Goal: Task Accomplishment & Management: Manage account settings

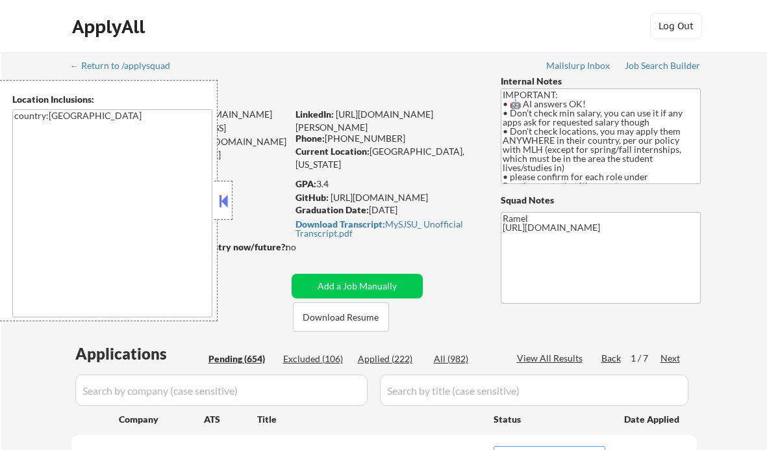
select select ""pending""
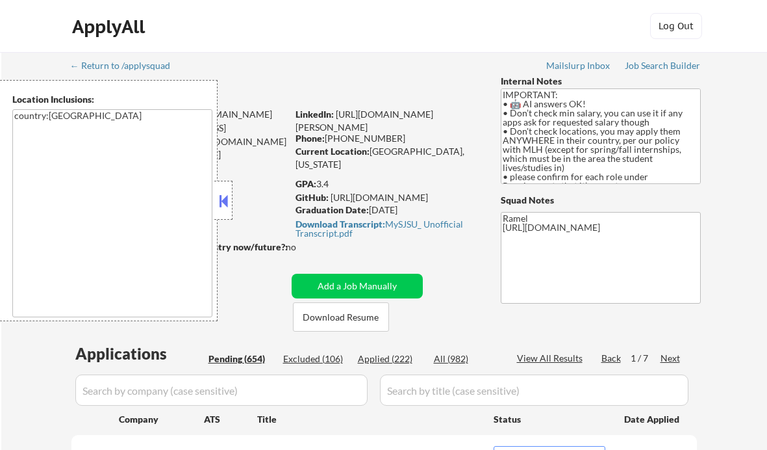
select select ""pending""
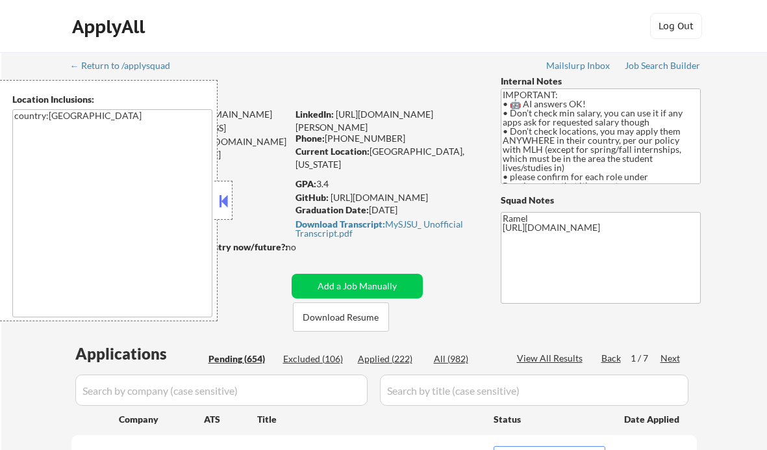
select select ""pending""
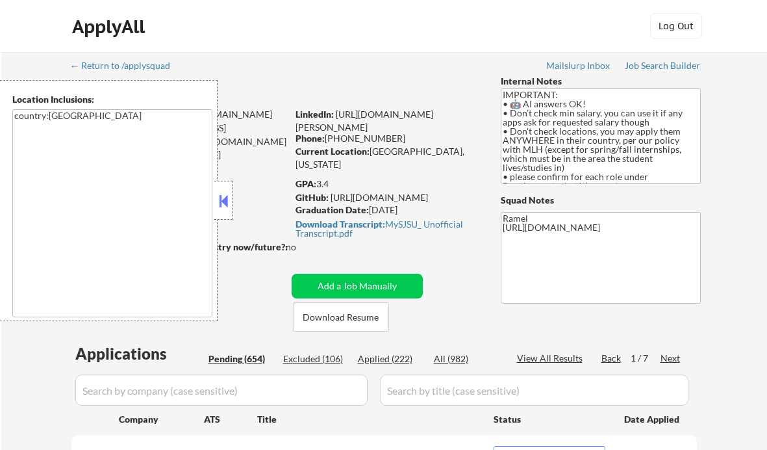
select select ""pending""
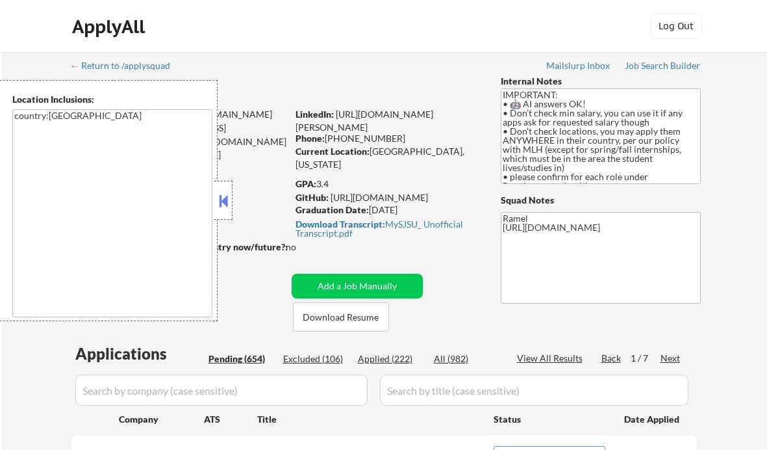
select select ""pending""
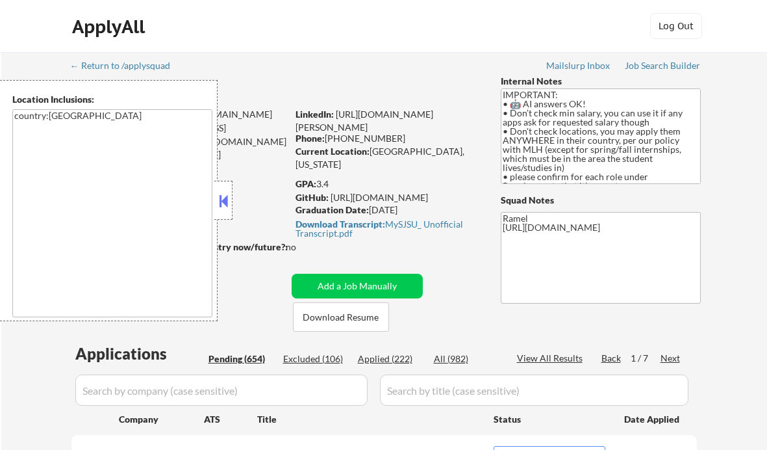
select select ""pending""
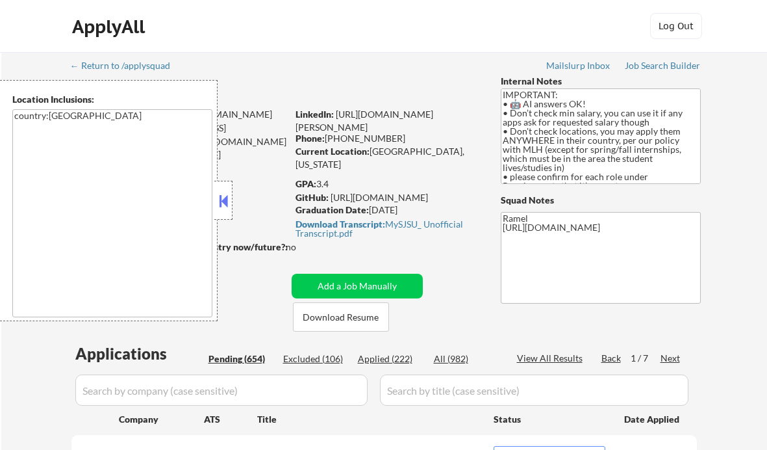
select select ""pending""
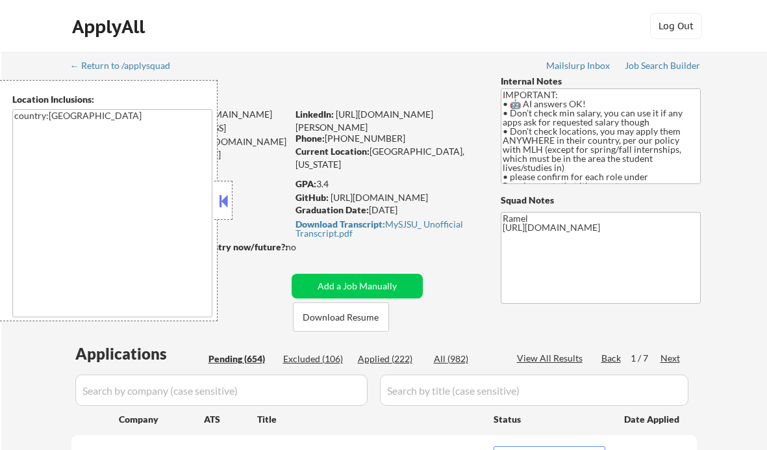
select select ""pending""
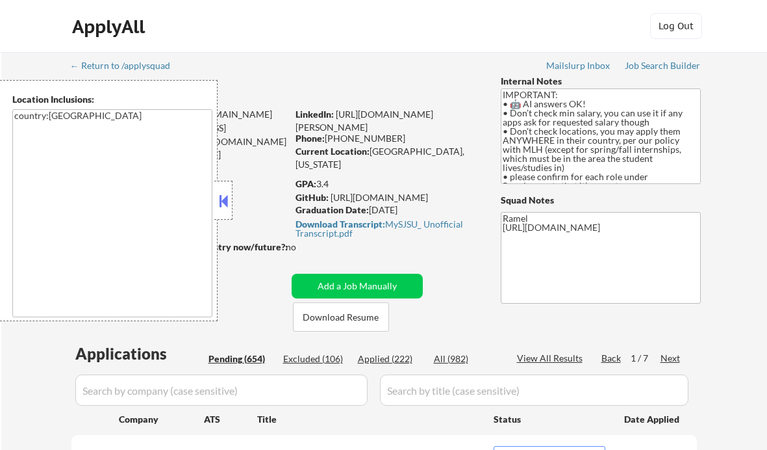
select select ""pending""
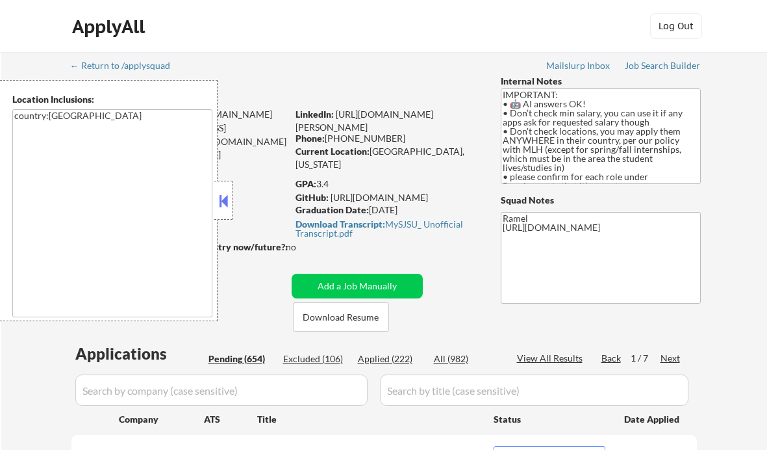
select select ""pending""
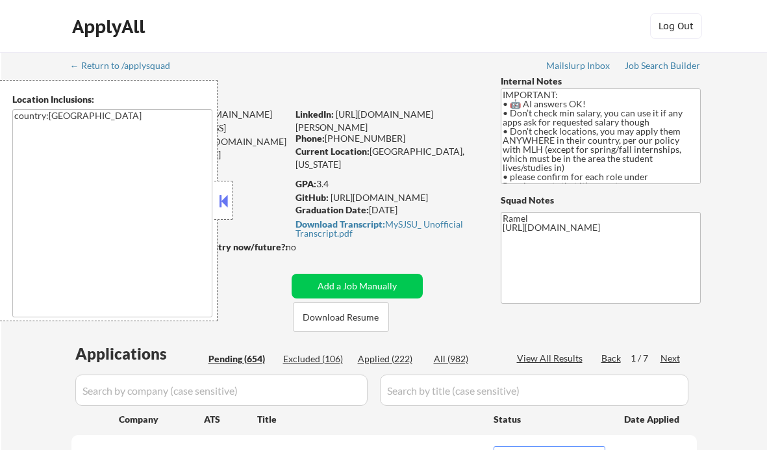
select select ""pending""
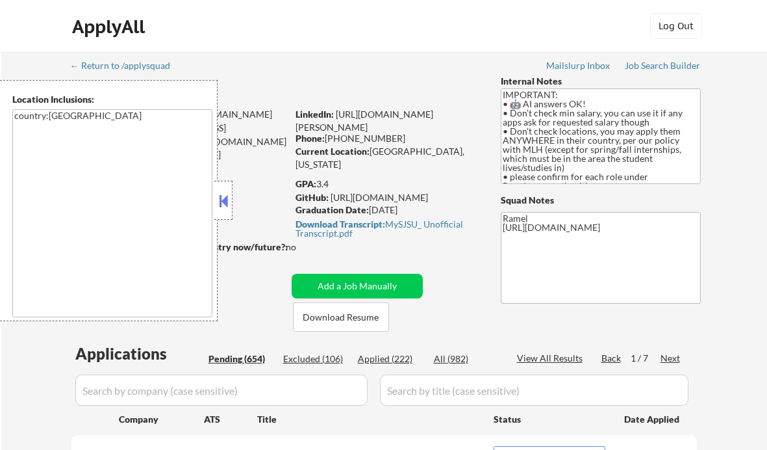
select select ""pending""
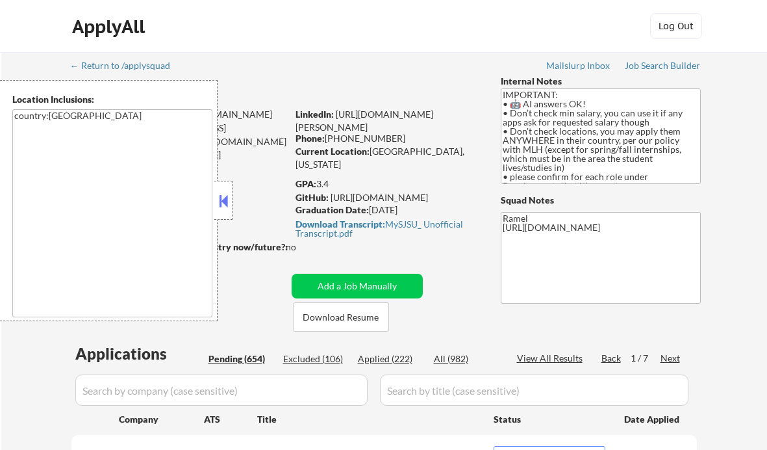
select select ""pending""
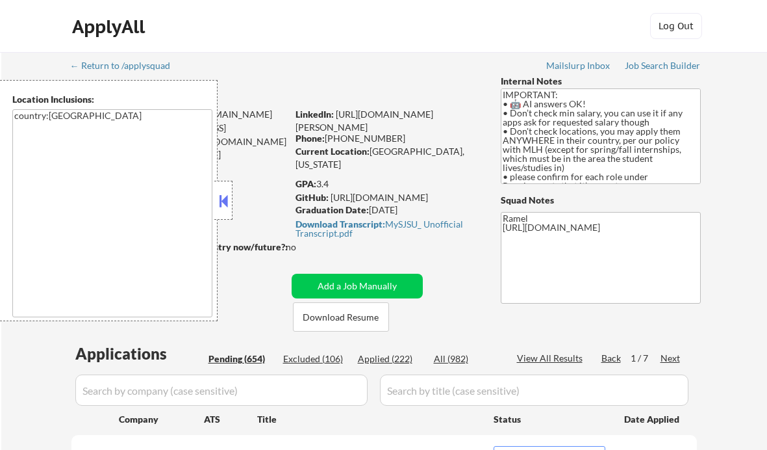
select select ""pending""
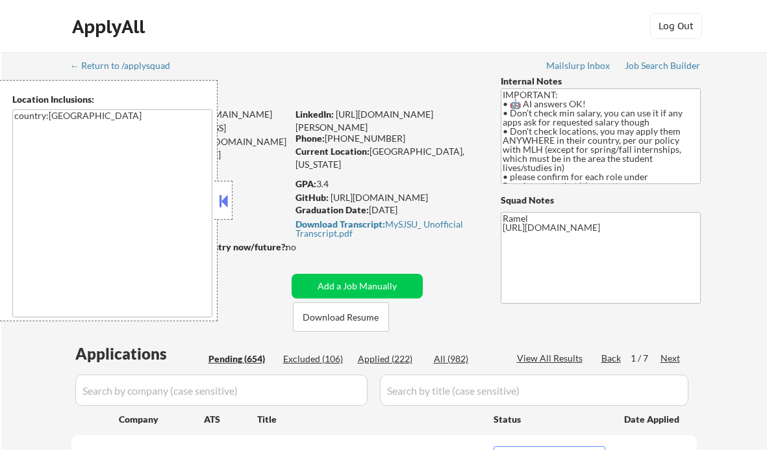
select select ""pending""
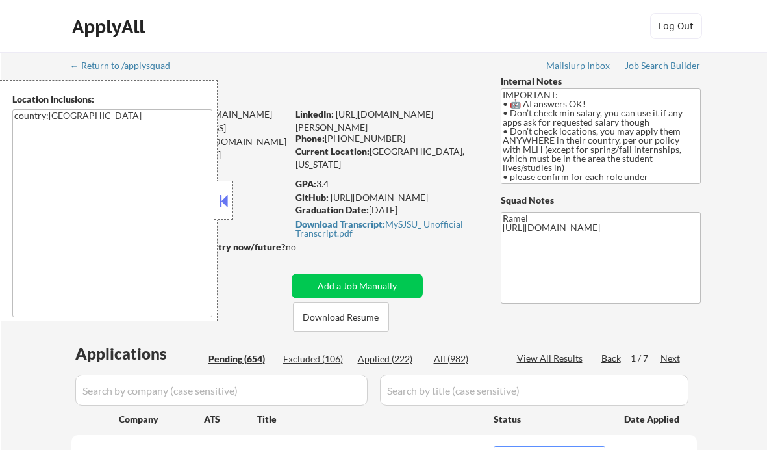
select select ""pending""
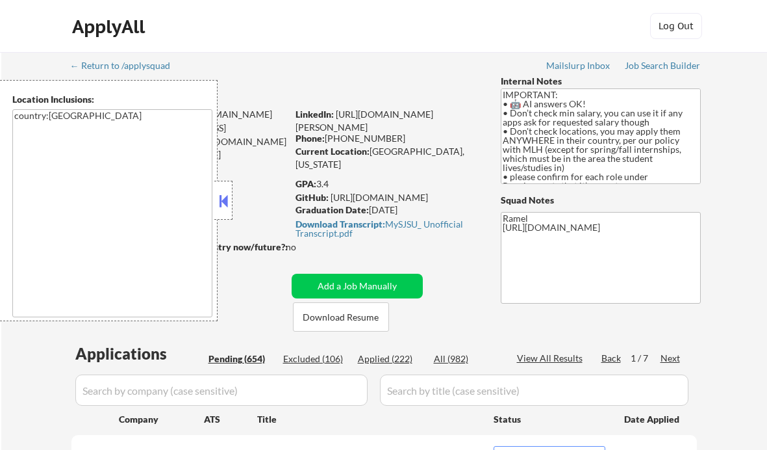
select select ""pending""
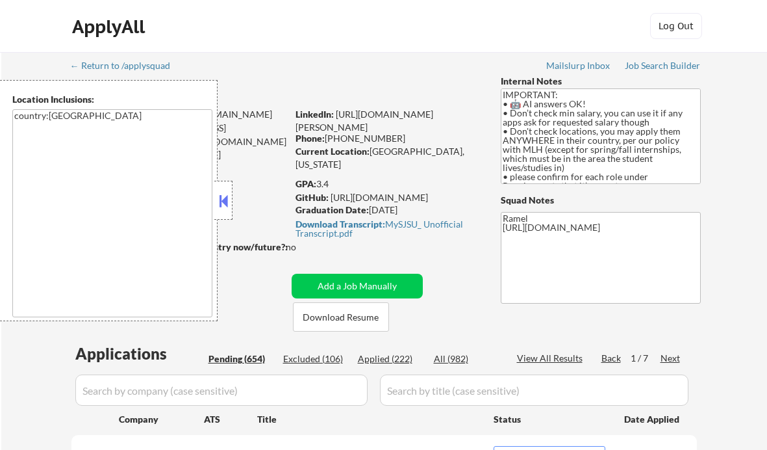
select select ""pending""
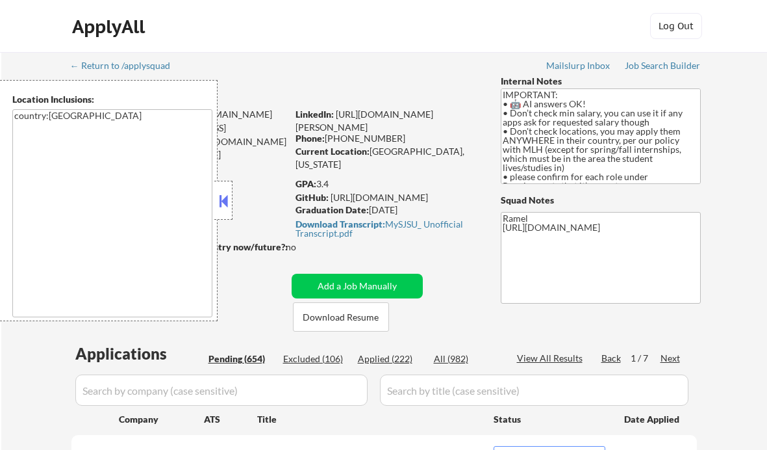
select select ""pending""
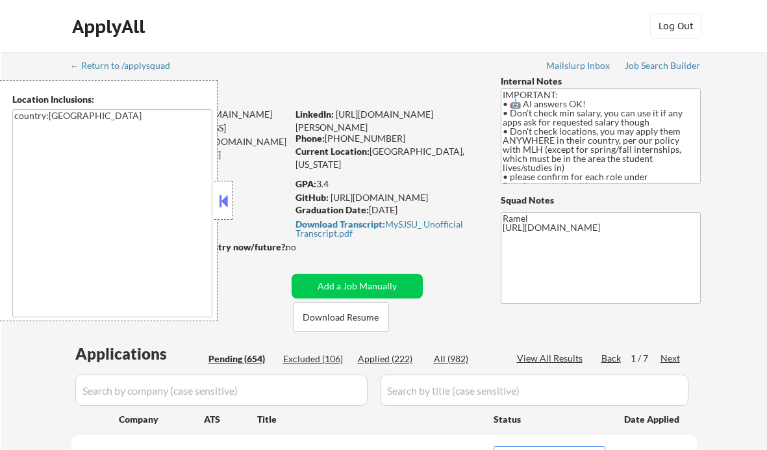
select select ""pending""
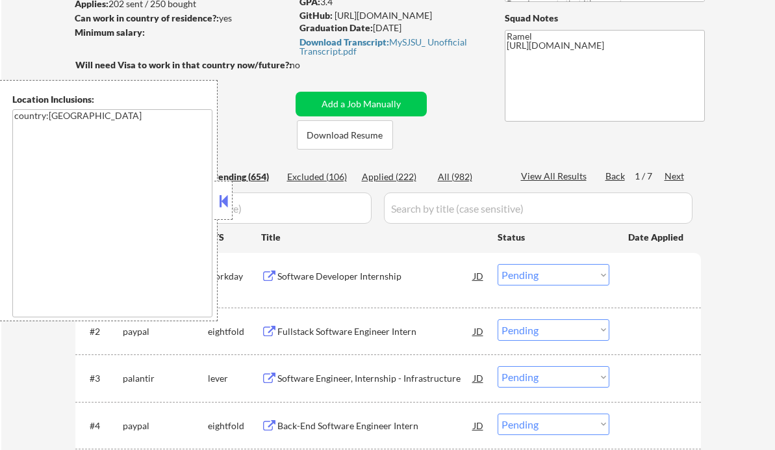
scroll to position [260, 0]
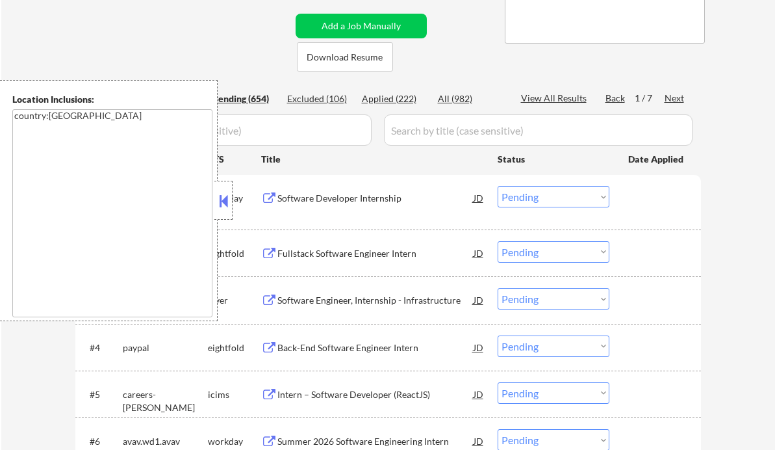
click at [227, 197] on button at bounding box center [223, 200] width 14 height 19
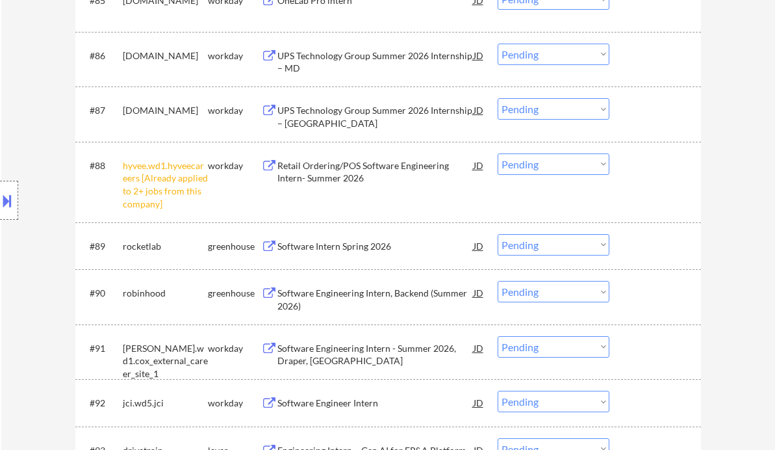
scroll to position [4850, 0]
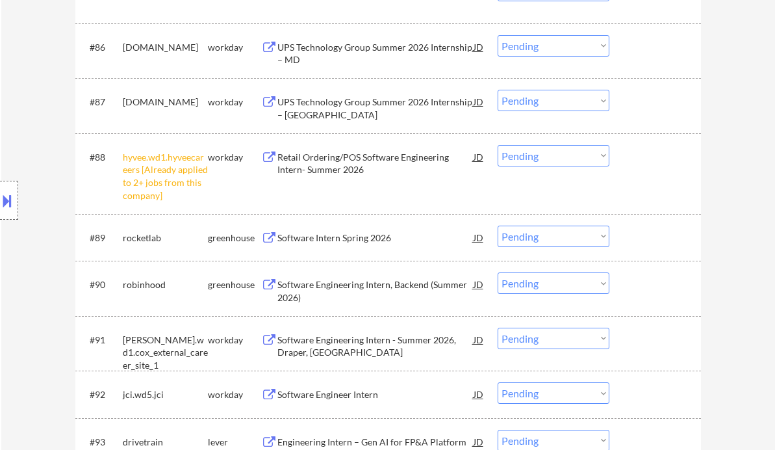
click at [546, 160] on select "Choose an option... Pending Applied Excluded (Questions) Excluded (Expired) Exc…" at bounding box center [554, 155] width 112 height 21
click at [498, 145] on select "Choose an option... Pending Applied Excluded (Questions) Excluded (Expired) Exc…" at bounding box center [554, 155] width 112 height 21
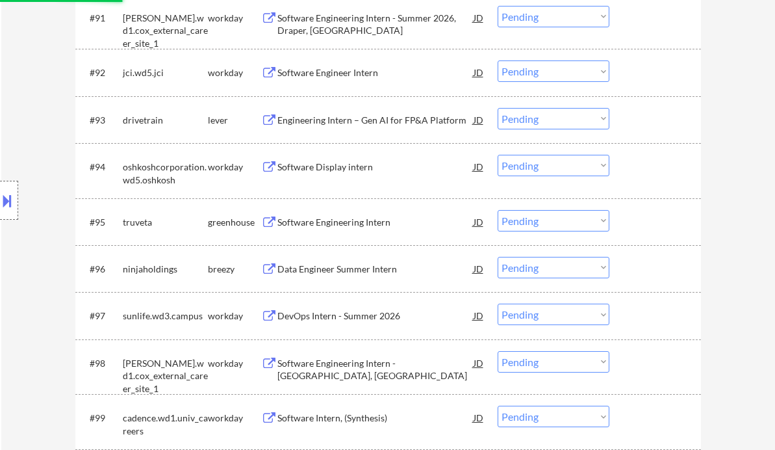
scroll to position [5024, 0]
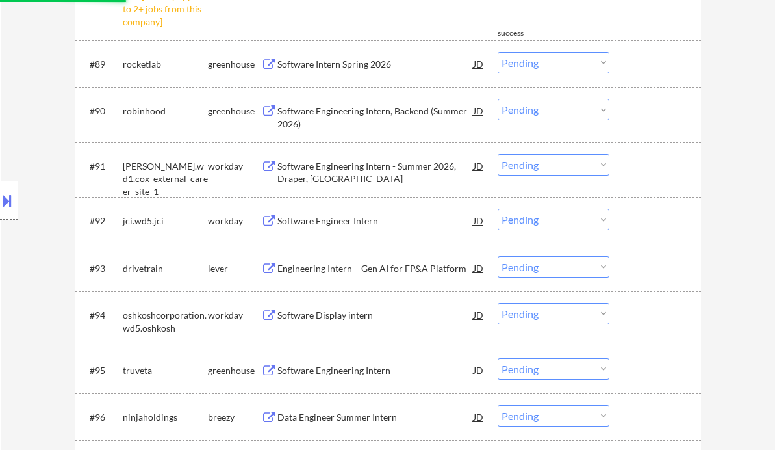
select select ""pending""
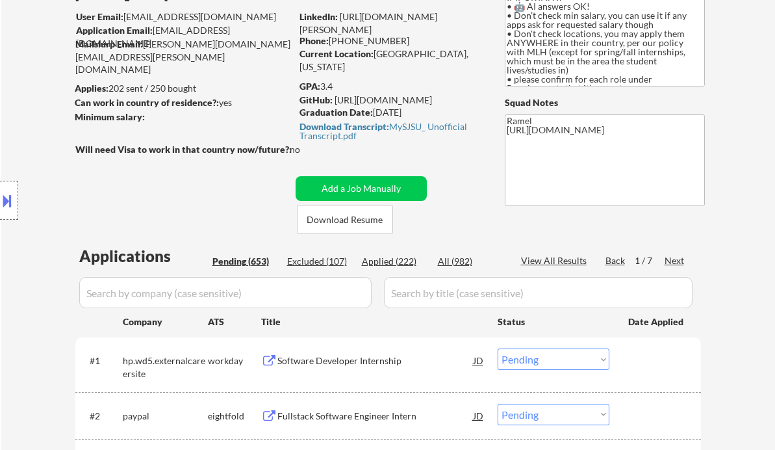
scroll to position [88, 0]
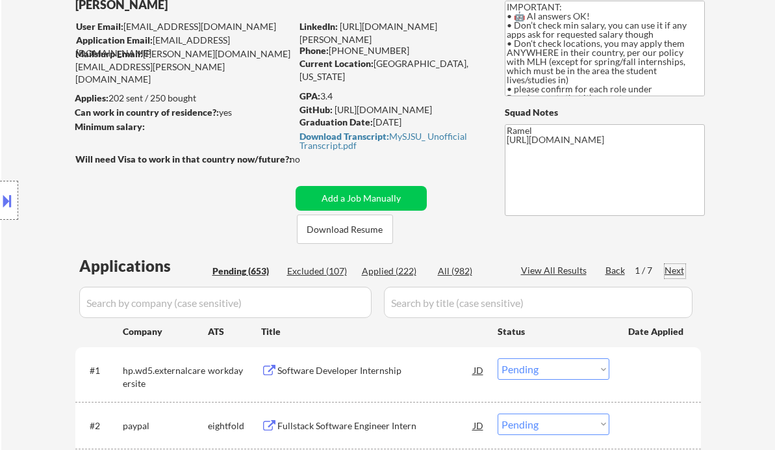
click at [678, 272] on div "Next" at bounding box center [675, 270] width 21 height 13
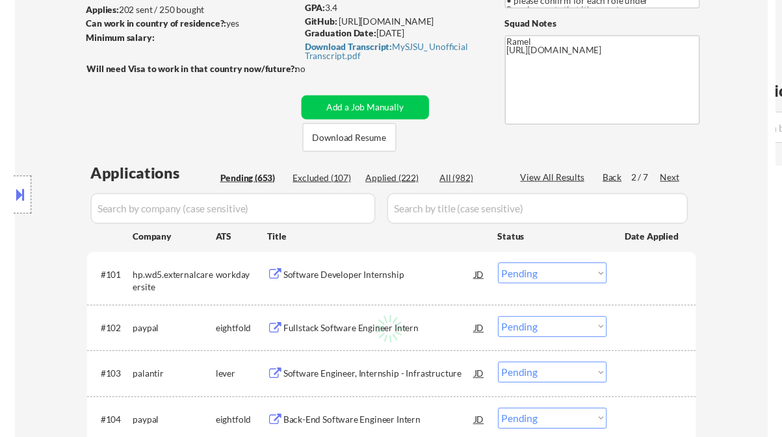
scroll to position [261, 0]
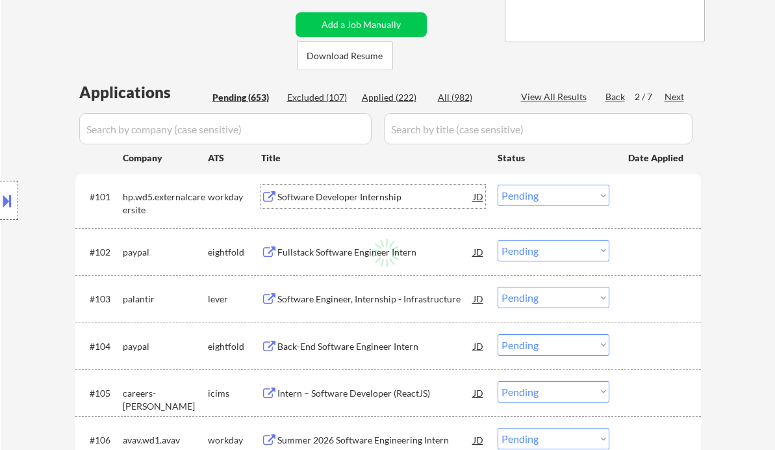
click at [338, 189] on div "Software Developer Internship" at bounding box center [375, 196] width 196 height 23
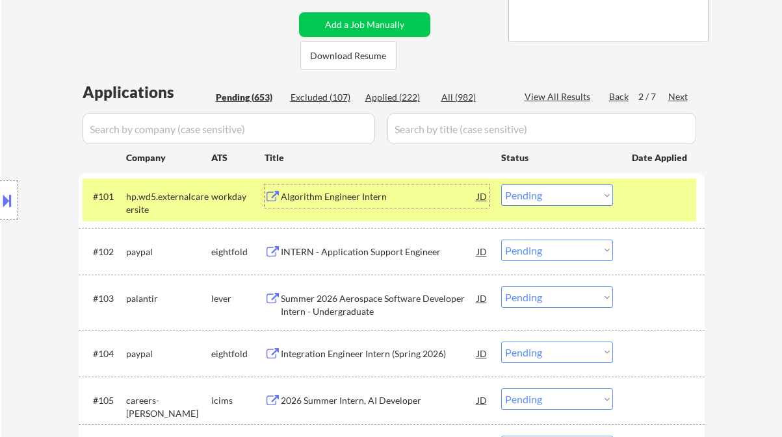
click at [324, 194] on div "Algorithm Engineer Intern" at bounding box center [379, 196] width 196 height 13
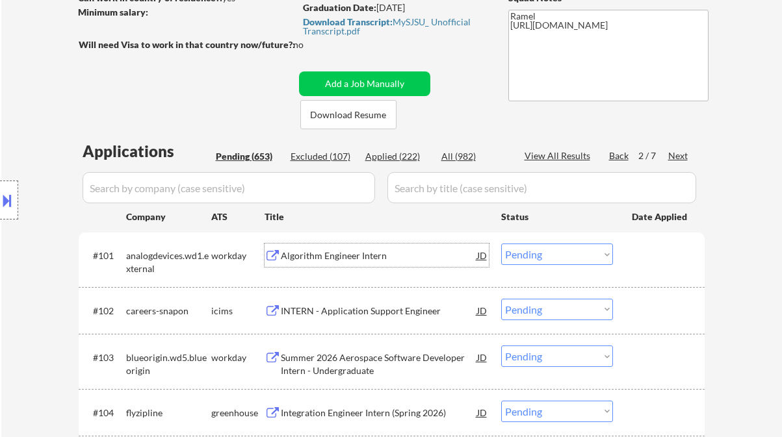
scroll to position [175, 0]
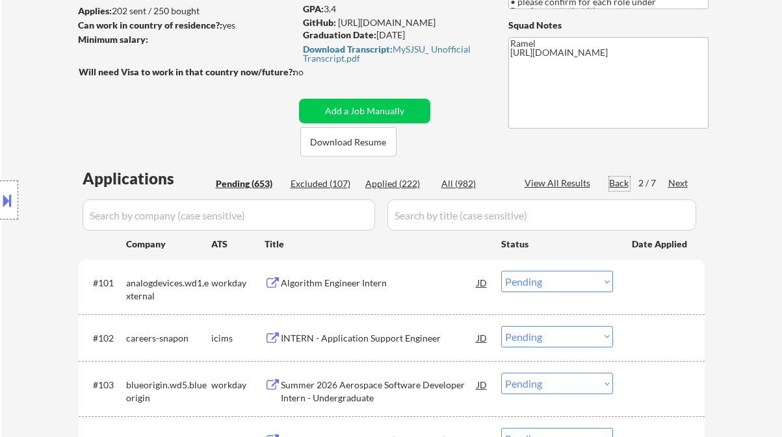
click at [617, 185] on div "Back" at bounding box center [619, 183] width 21 height 13
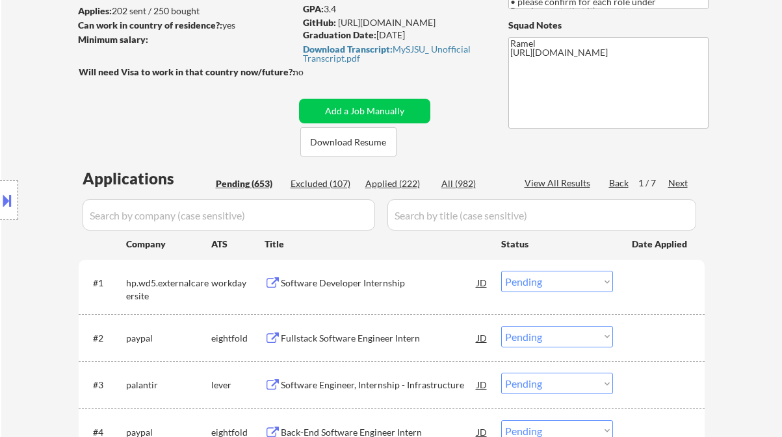
click at [355, 279] on div "Software Developer Internship" at bounding box center [379, 283] width 196 height 13
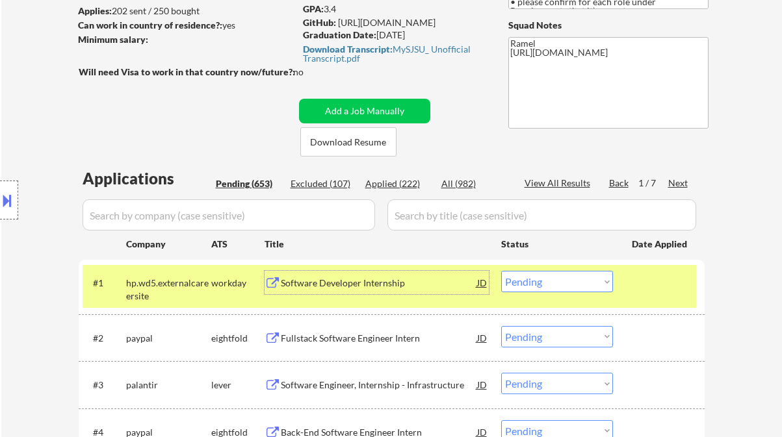
scroll to position [261, 0]
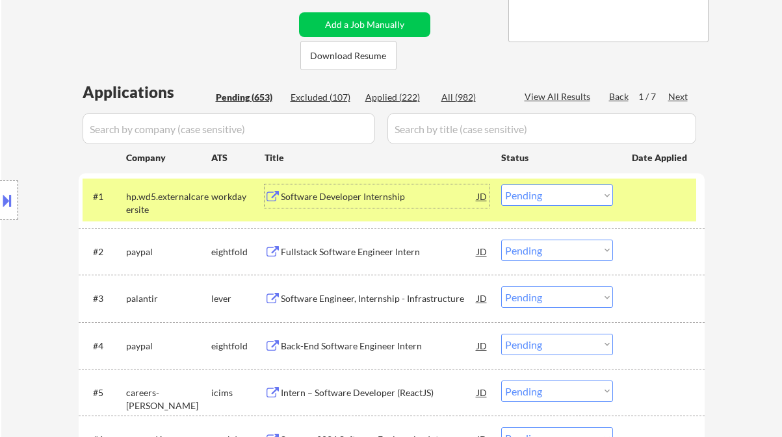
click at [531, 197] on select "Choose an option... Pending Applied Excluded (Questions) Excluded (Expired) Exc…" at bounding box center [557, 195] width 112 height 21
click at [501, 185] on select "Choose an option... Pending Applied Excluded (Questions) Excluded (Expired) Exc…" at bounding box center [557, 195] width 112 height 21
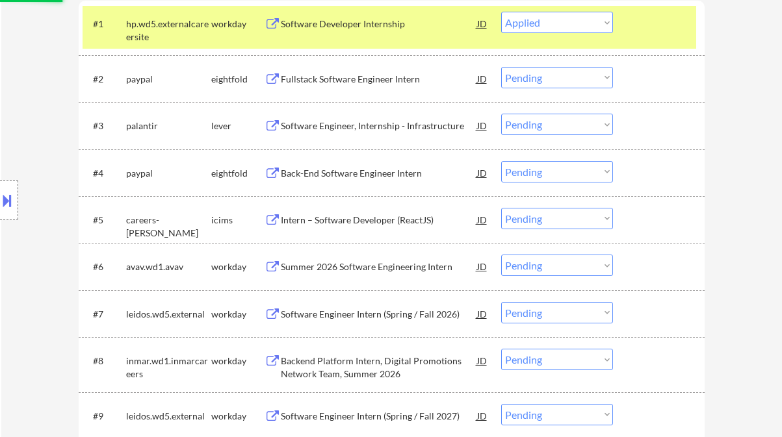
scroll to position [435, 0]
click at [371, 86] on div "Fullstack Software Engineer Intern" at bounding box center [379, 77] width 196 height 23
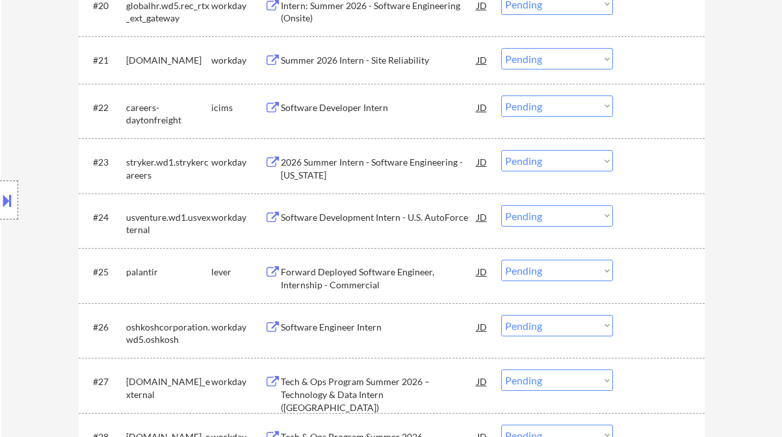
scroll to position [1387, 0]
click at [353, 216] on div "Software Development Intern - U.S. AutoForce" at bounding box center [379, 216] width 196 height 13
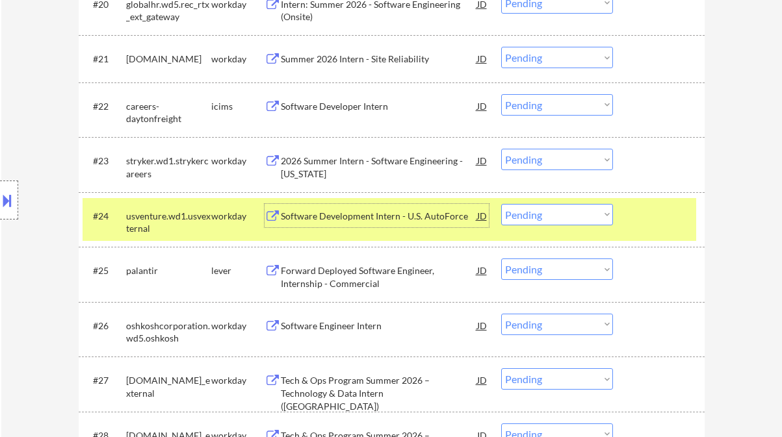
select select ""pending""
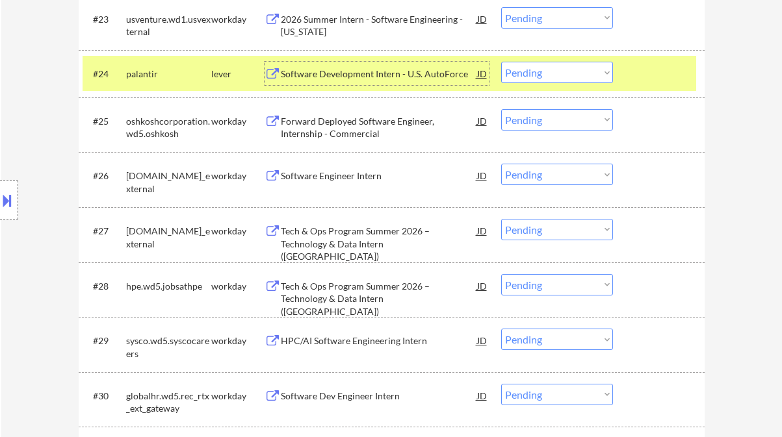
scroll to position [1820, 0]
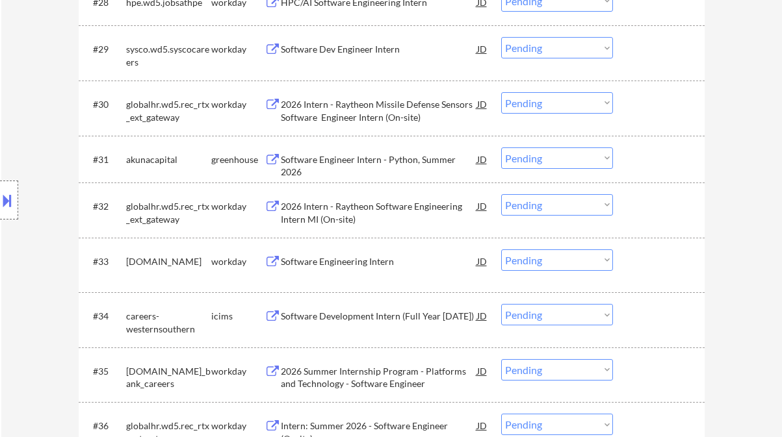
click at [199, 271] on div "Location Inclusions: country:[GEOGRAPHIC_DATA]" at bounding box center [116, 200] width 233 height 241
click at [190, 264] on div "Location Inclusions: country:[GEOGRAPHIC_DATA]" at bounding box center [116, 200] width 233 height 241
click at [342, 264] on div "Software Engineering Intern" at bounding box center [379, 261] width 196 height 13
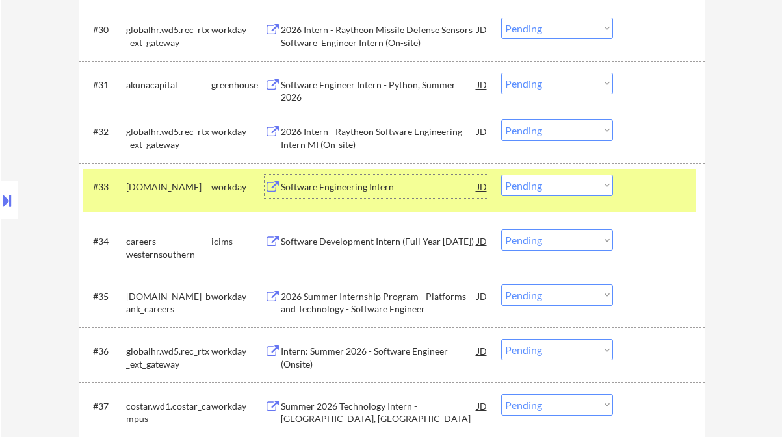
scroll to position [1907, 0]
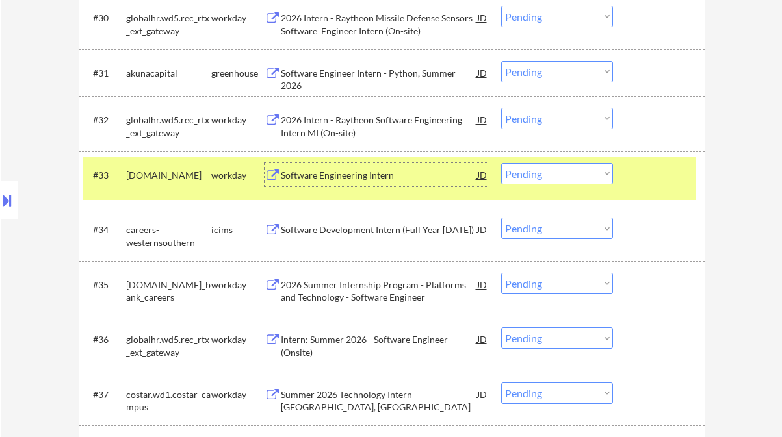
click at [543, 176] on select "Choose an option... Pending Applied Excluded (Questions) Excluded (Expired) Exc…" at bounding box center [557, 173] width 112 height 21
click at [501, 163] on select "Choose an option... Pending Applied Excluded (Questions) Excluded (Expired) Exc…" at bounding box center [557, 173] width 112 height 21
select select ""pending""
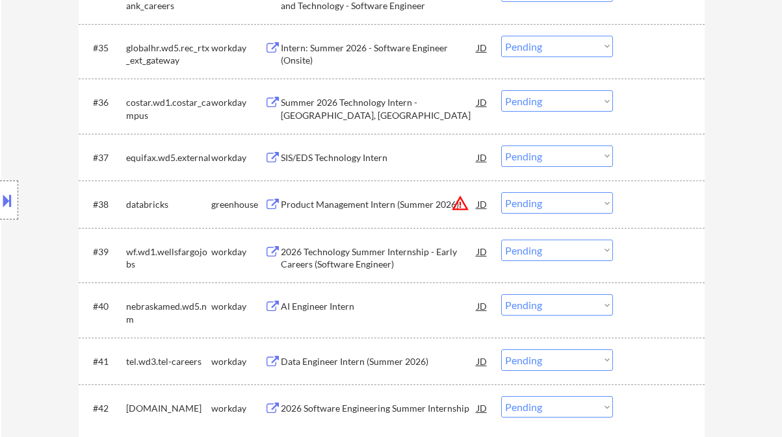
scroll to position [2167, 0]
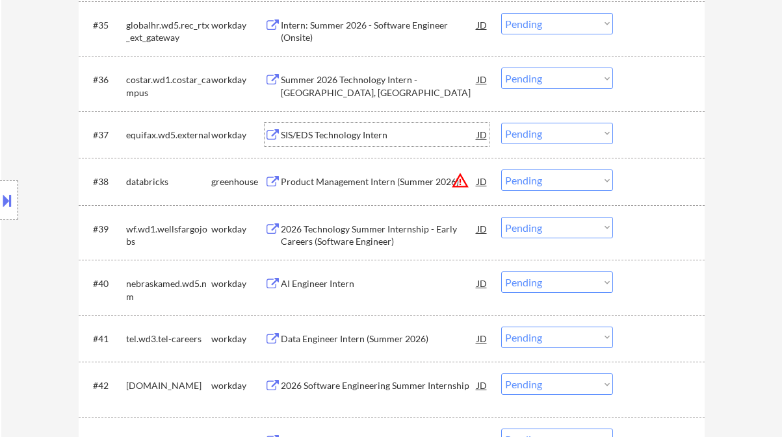
click at [339, 133] on div "SIS/EDS Technology Intern" at bounding box center [379, 135] width 196 height 13
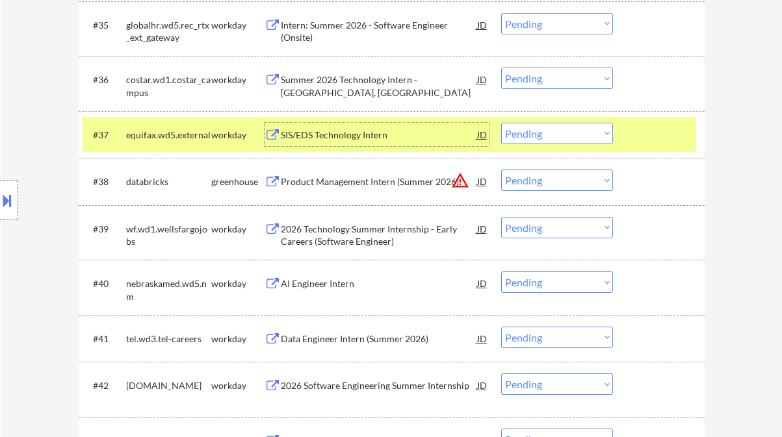
drag, startPoint x: 535, startPoint y: 129, endPoint x: 535, endPoint y: 138, distance: 9.1
click at [535, 129] on select "Choose an option... Pending Applied Excluded (Questions) Excluded (Expired) Exc…" at bounding box center [557, 133] width 112 height 21
click at [501, 123] on select "Choose an option... Pending Applied Excluded (Questions) Excluded (Expired) Exc…" at bounding box center [557, 133] width 112 height 21
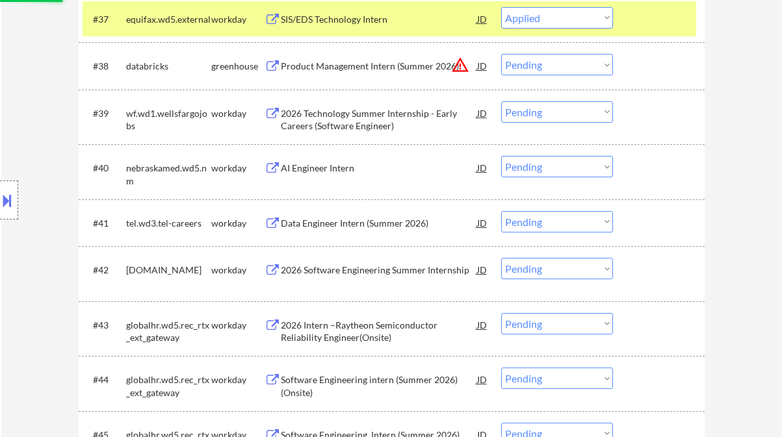
scroll to position [2340, 0]
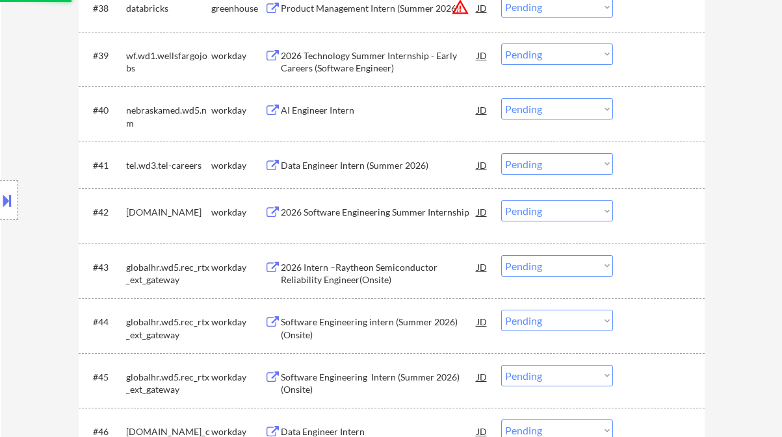
click at [309, 118] on div "AI Engineer Intern" at bounding box center [379, 109] width 196 height 23
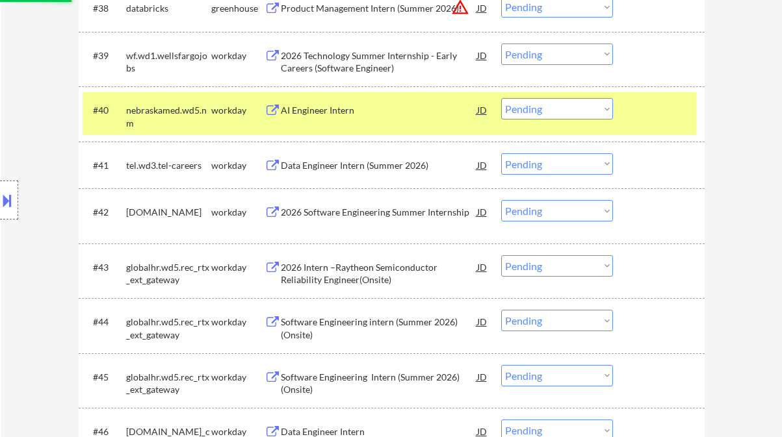
select select ""pending""
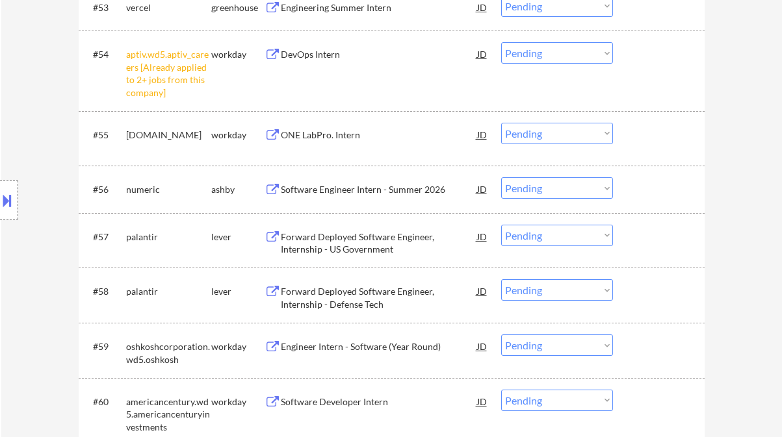
scroll to position [3120, 0]
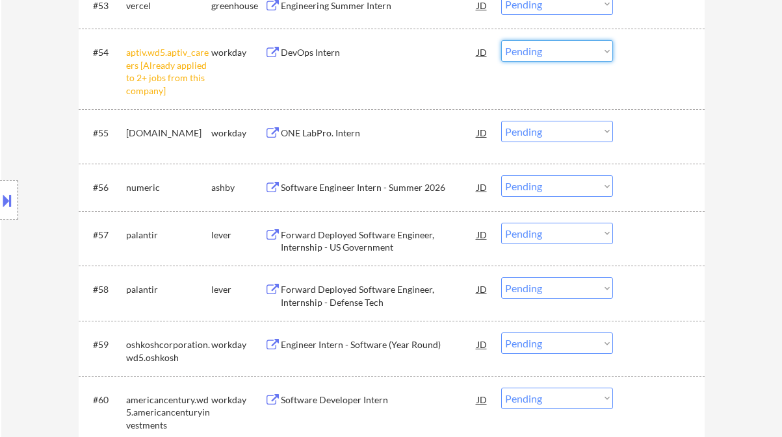
click at [528, 57] on select "Choose an option... Pending Applied Excluded (Questions) Excluded (Expired) Exc…" at bounding box center [557, 50] width 112 height 21
click at [501, 40] on select "Choose an option... Pending Applied Excluded (Questions) Excluded (Expired) Exc…" at bounding box center [557, 50] width 112 height 21
select select ""pending""
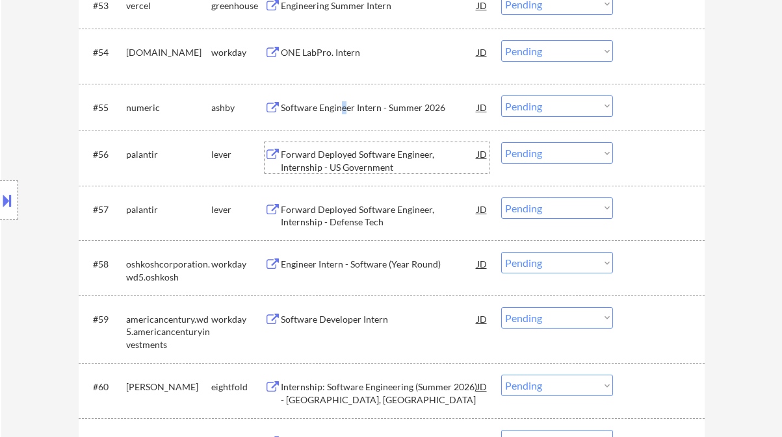
click at [344, 108] on div "Software Engineer Intern - Summer 2026" at bounding box center [379, 107] width 196 height 13
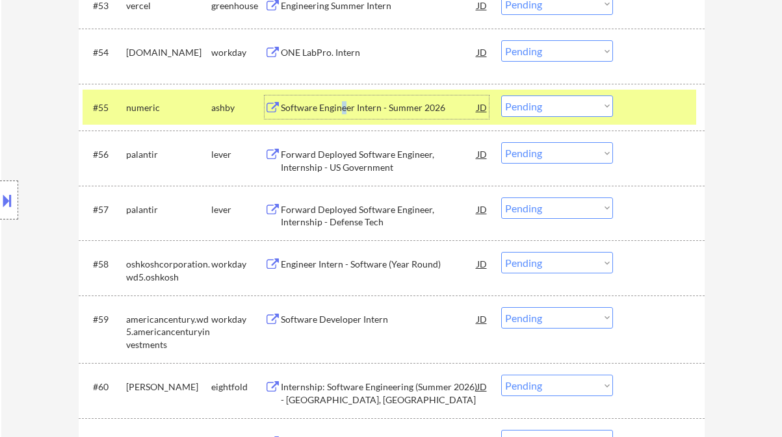
click at [549, 112] on select "Choose an option... Pending Applied Excluded (Questions) Excluded (Expired) Exc…" at bounding box center [557, 106] width 112 height 21
click at [501, 96] on select "Choose an option... Pending Applied Excluded (Questions) Excluded (Expired) Exc…" at bounding box center [557, 106] width 112 height 21
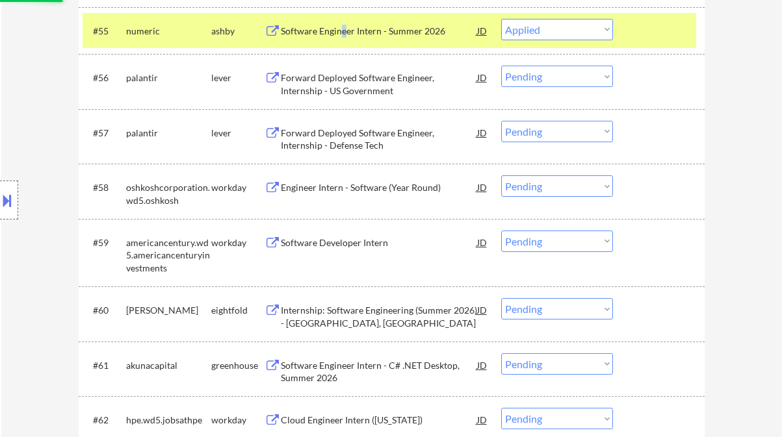
scroll to position [3206, 0]
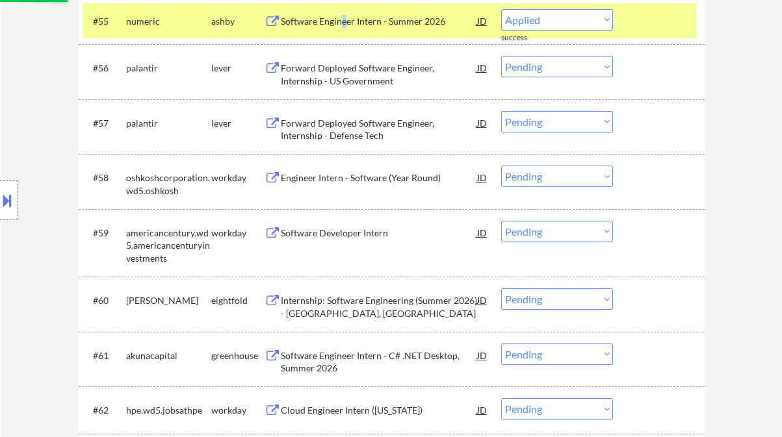
select select ""pending""
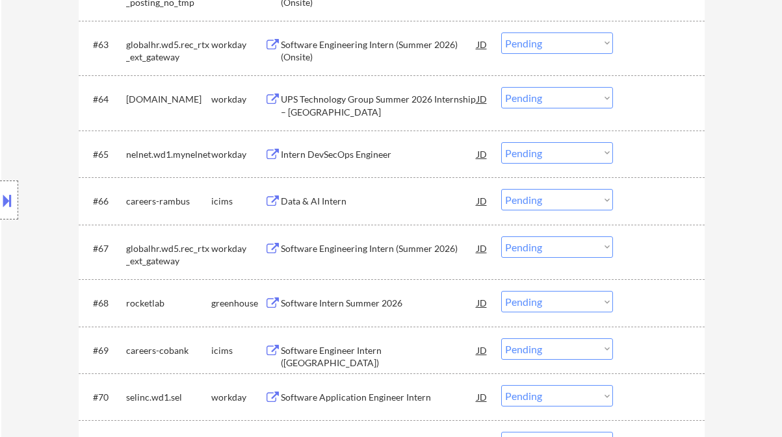
scroll to position [3639, 0]
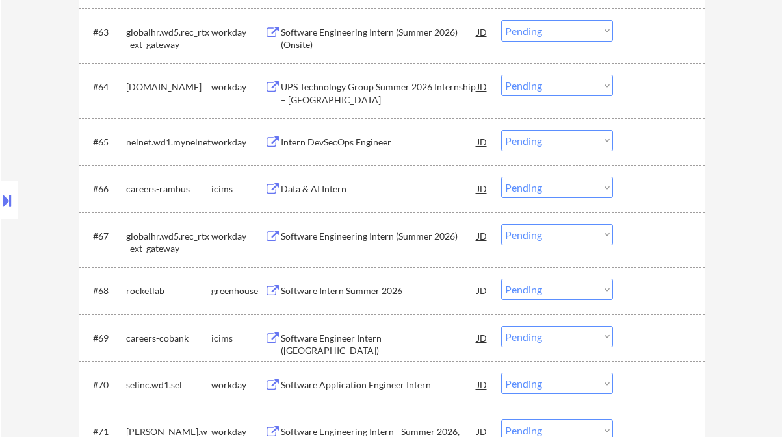
click at [351, 146] on div "Intern DevSecOps Engineer" at bounding box center [379, 142] width 196 height 13
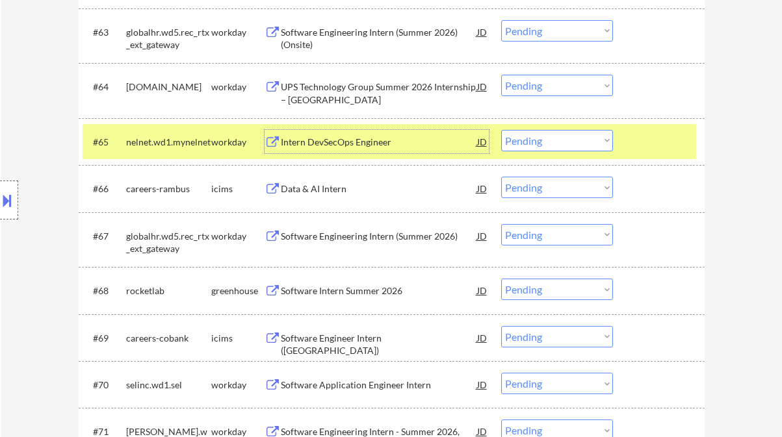
click at [540, 138] on select "Choose an option... Pending Applied Excluded (Questions) Excluded (Expired) Exc…" at bounding box center [557, 140] width 112 height 21
click at [501, 130] on select "Choose an option... Pending Applied Excluded (Questions) Excluded (Expired) Exc…" at bounding box center [557, 140] width 112 height 21
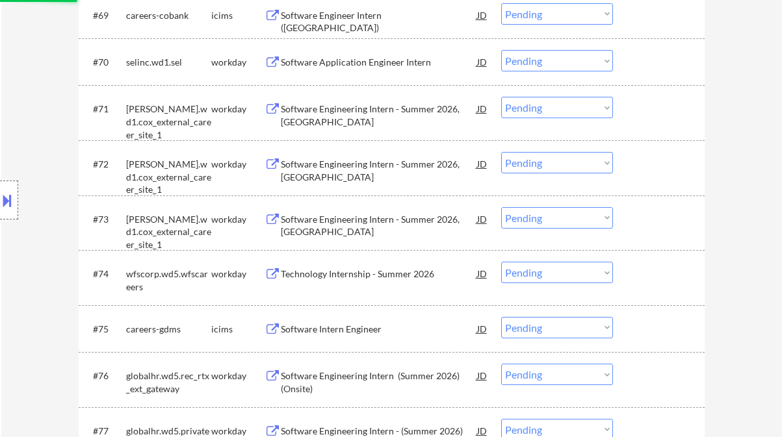
select select ""pending""
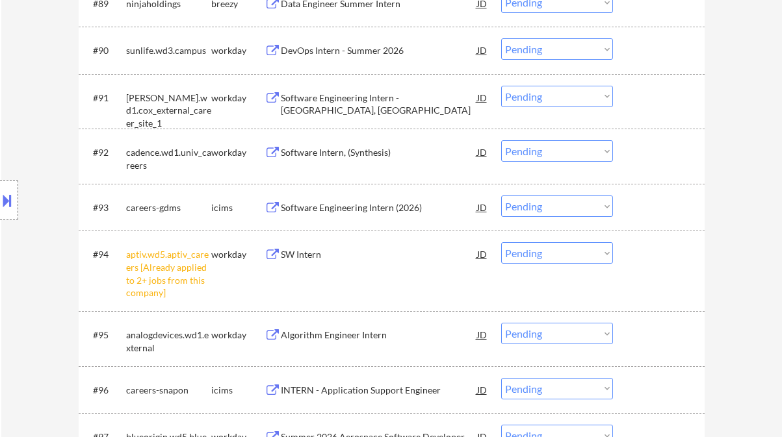
scroll to position [5285, 0]
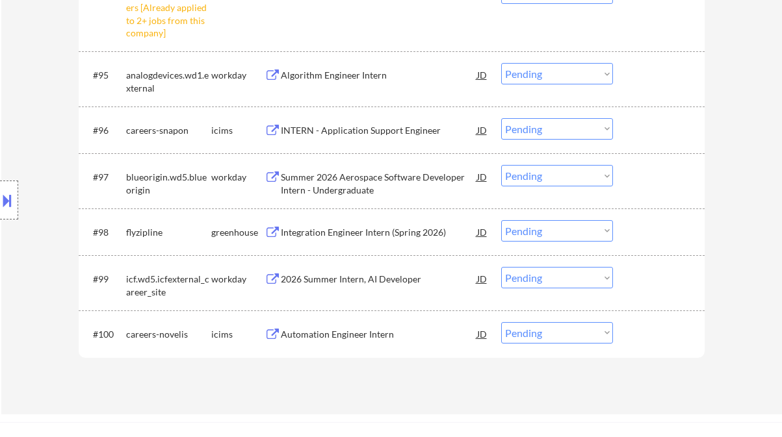
click at [340, 181] on div "Summer 2026 Aerospace Software Developer Intern - Undergraduate" at bounding box center [379, 183] width 196 height 25
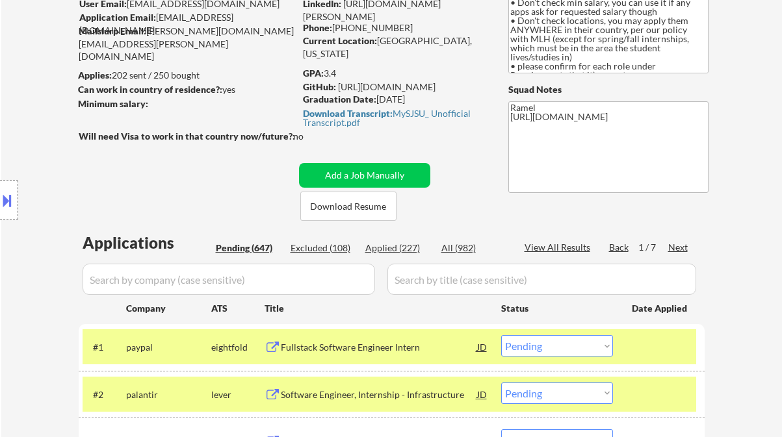
scroll to position [173, 0]
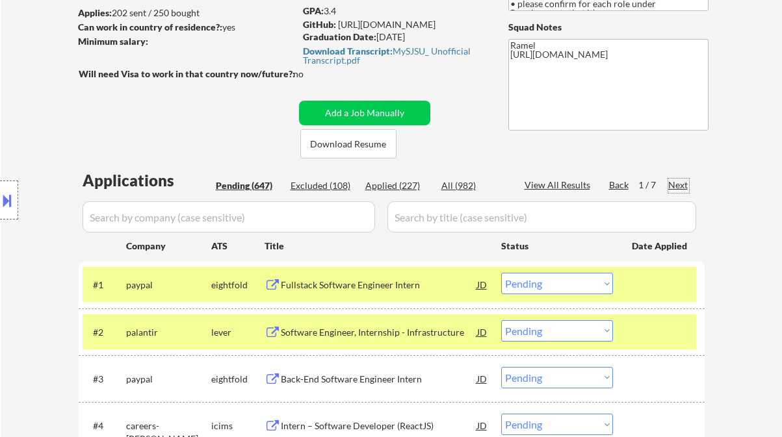
click at [683, 182] on div "Next" at bounding box center [678, 185] width 21 height 13
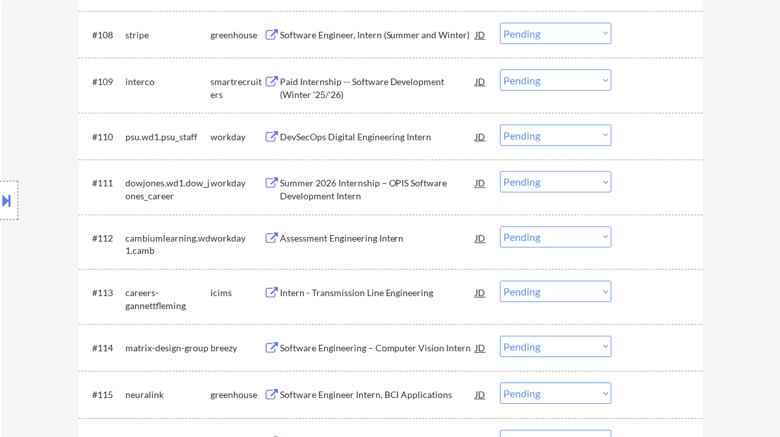
scroll to position [780, 0]
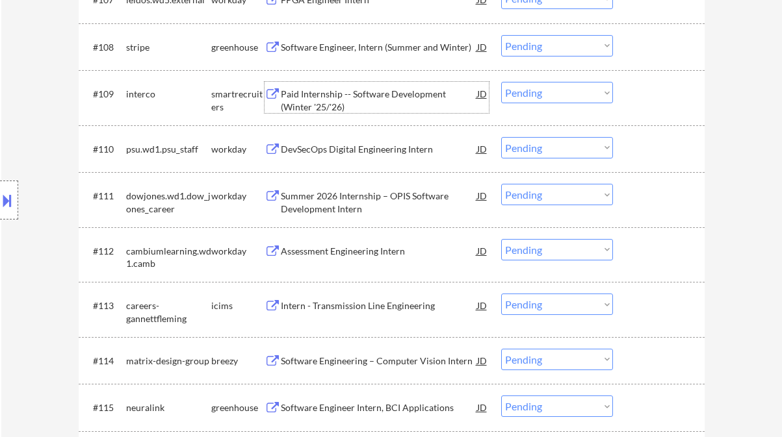
click at [364, 97] on div "Paid Internship -- Software Development (Winter '25/'26)" at bounding box center [379, 100] width 196 height 25
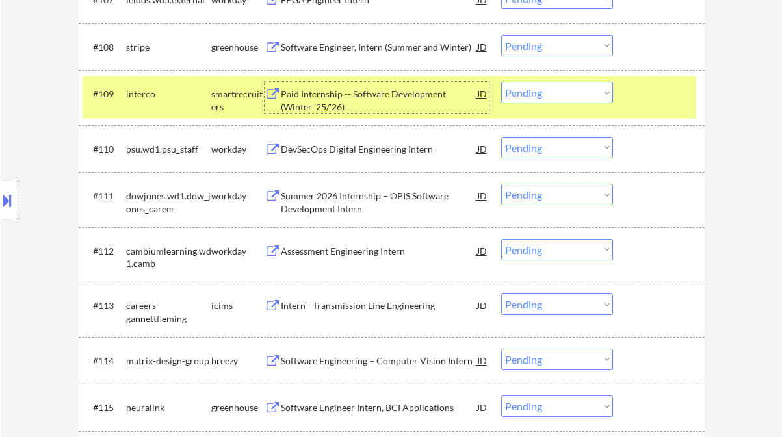
click at [331, 96] on div "Paid Internship -- Software Development (Winter '25/'26)" at bounding box center [379, 100] width 196 height 25
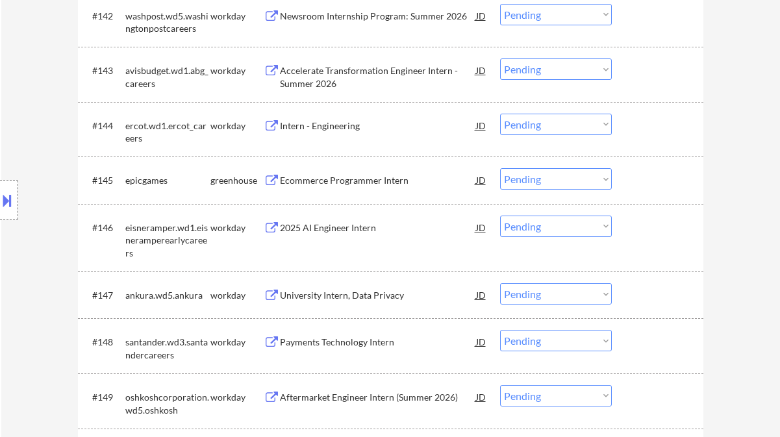
scroll to position [2599, 0]
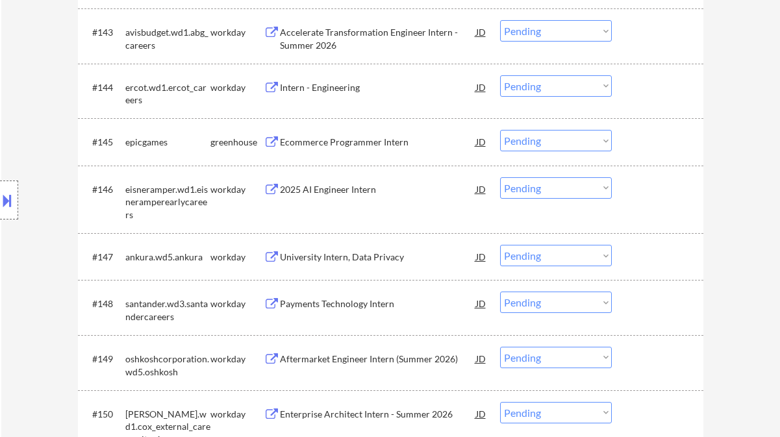
click at [324, 88] on div "Intern - Engineering" at bounding box center [378, 87] width 196 height 13
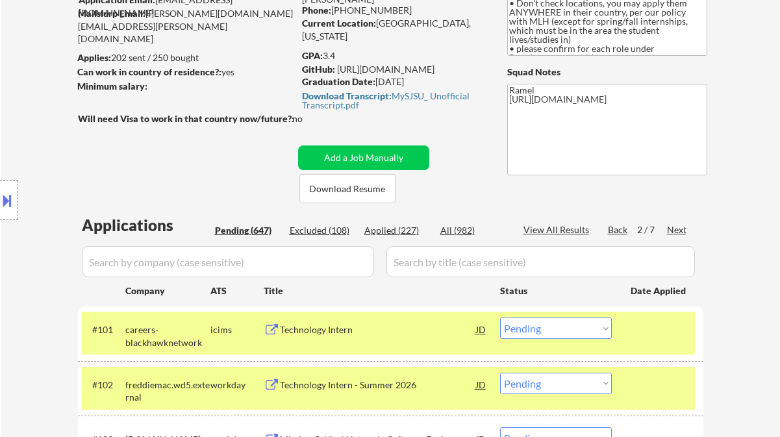
scroll to position [0, 0]
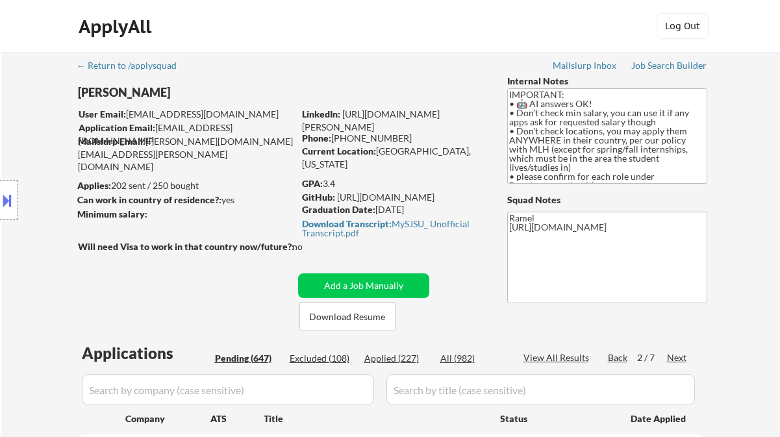
click at [682, 355] on div "Next" at bounding box center [677, 357] width 21 height 13
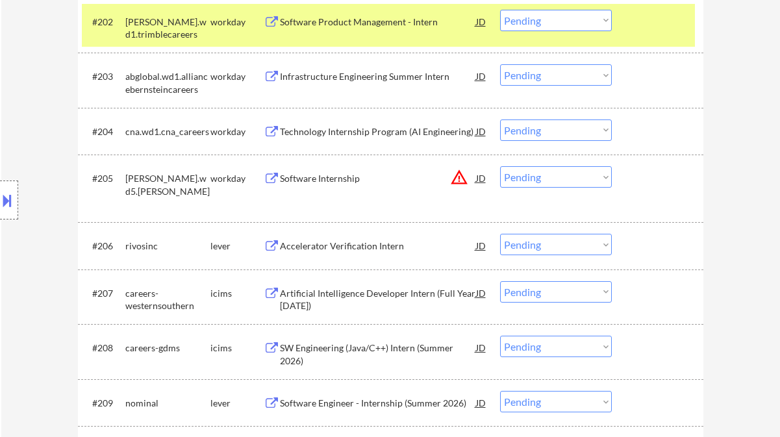
scroll to position [520, 0]
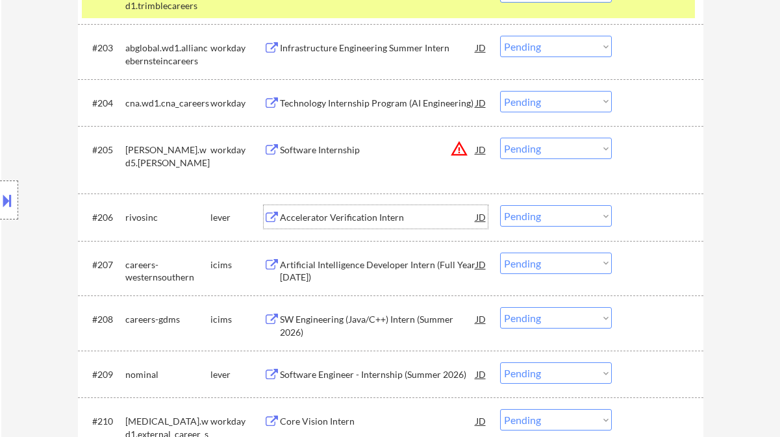
click at [357, 222] on div "Accelerator Verification Intern" at bounding box center [378, 217] width 196 height 13
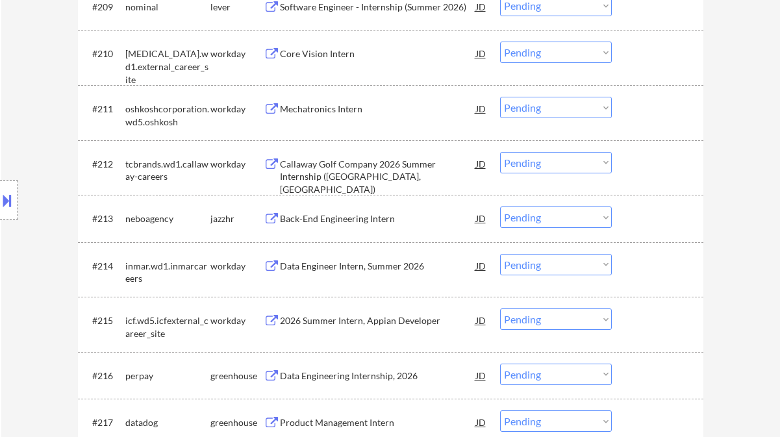
scroll to position [952, 0]
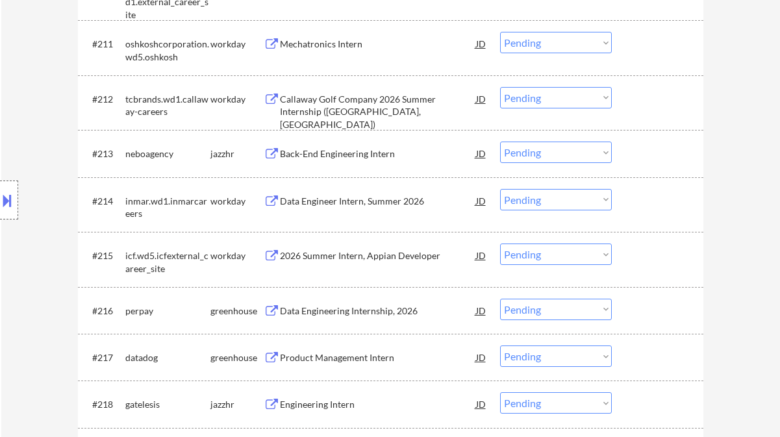
click at [343, 152] on div "Back-End Engineering Intern" at bounding box center [378, 153] width 196 height 13
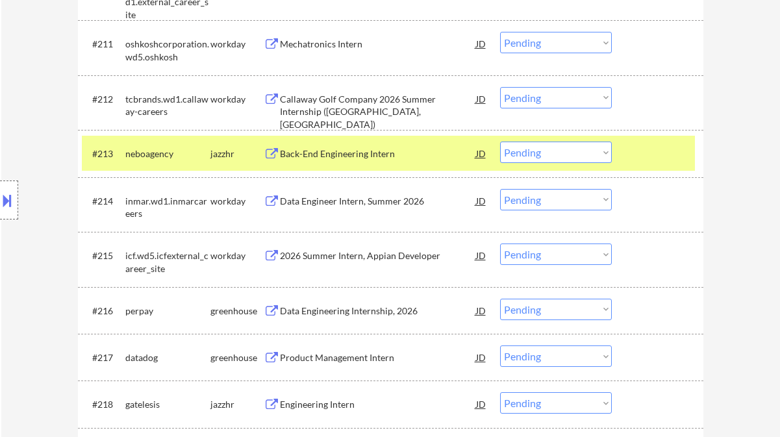
scroll to position [519, 0]
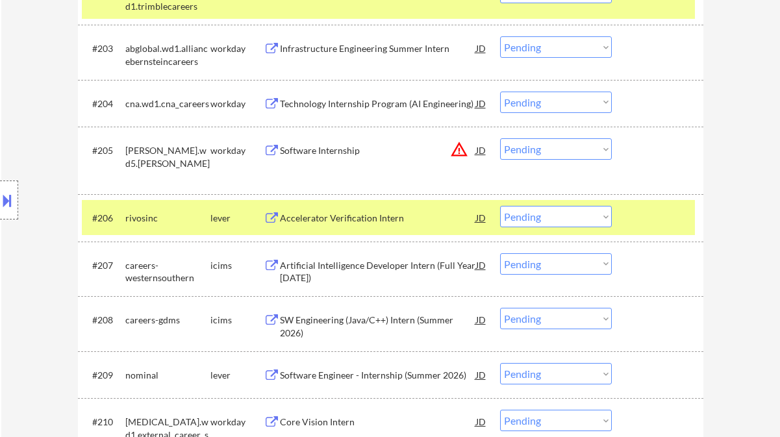
drag, startPoint x: 559, startPoint y: 222, endPoint x: 554, endPoint y: 227, distance: 6.9
click at [559, 222] on select "Choose an option... Pending Applied Excluded (Questions) Excluded (Expired) Exc…" at bounding box center [556, 216] width 112 height 21
click at [500, 206] on select "Choose an option... Pending Applied Excluded (Questions) Excluded (Expired) Exc…" at bounding box center [556, 216] width 112 height 21
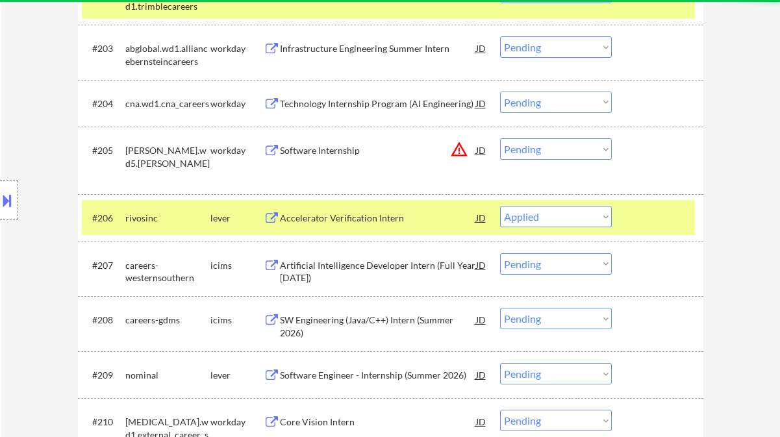
select select ""pending""
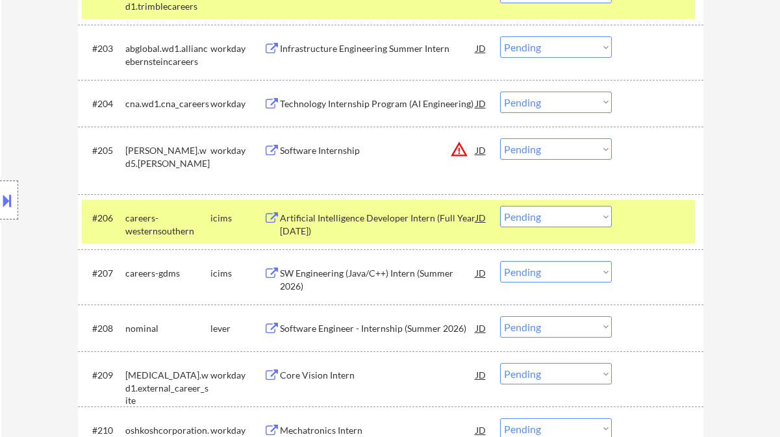
scroll to position [841, 0]
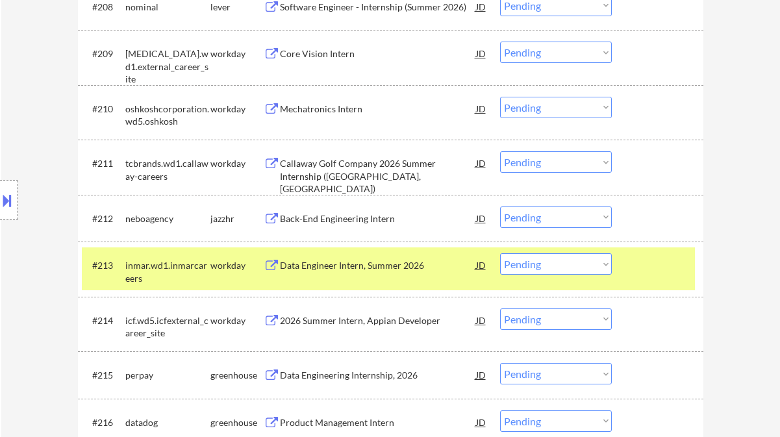
click at [570, 217] on select "Choose an option... Pending Applied Excluded (Questions) Excluded (Expired) Exc…" at bounding box center [556, 217] width 112 height 21
click at [500, 207] on select "Choose an option... Pending Applied Excluded (Questions) Excluded (Expired) Exc…" at bounding box center [556, 217] width 112 height 21
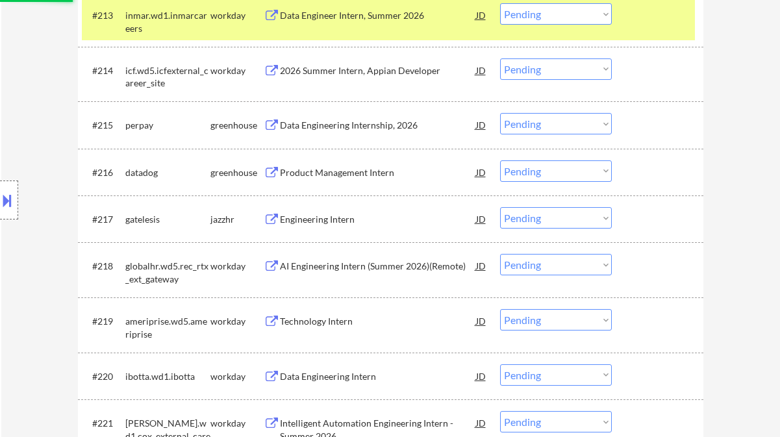
scroll to position [1101, 0]
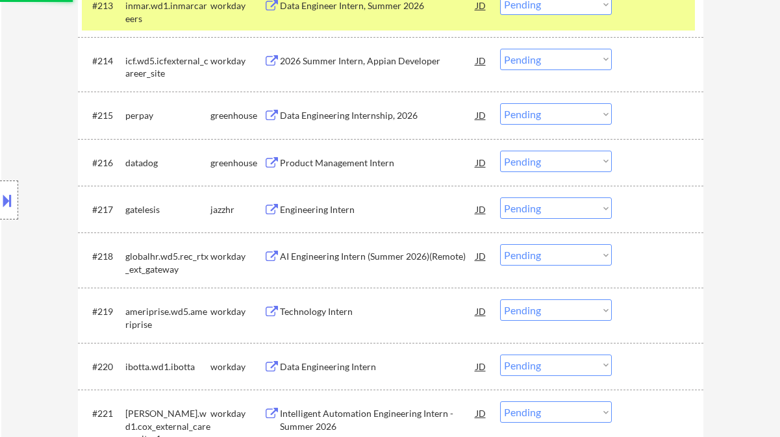
select select ""pending""
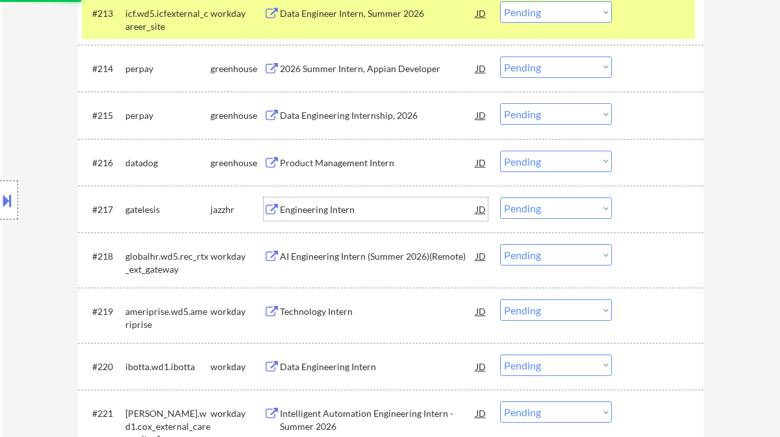
click at [344, 213] on div "Engineering Intern" at bounding box center [378, 209] width 196 height 13
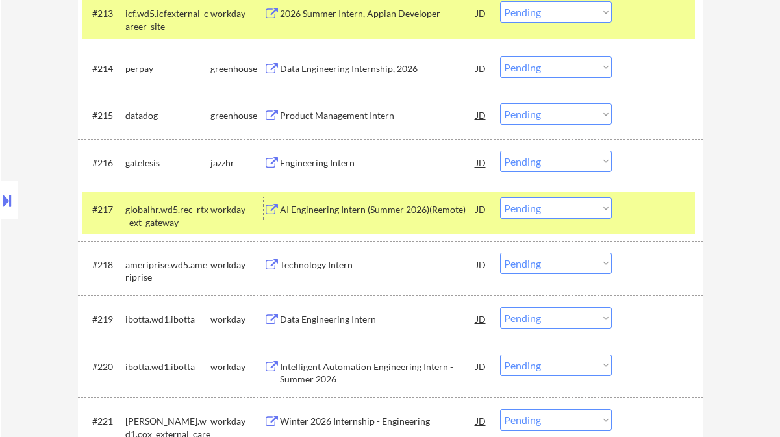
click at [338, 164] on div "Engineering Intern" at bounding box center [378, 163] width 196 height 13
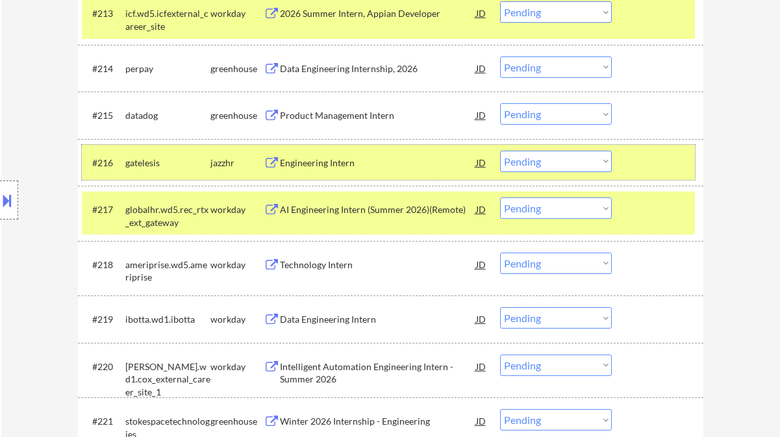
click at [557, 170] on div "#216 gatelesis jazzhr Engineering Intern JD Choose an option... Pending Applied…" at bounding box center [388, 162] width 613 height 35
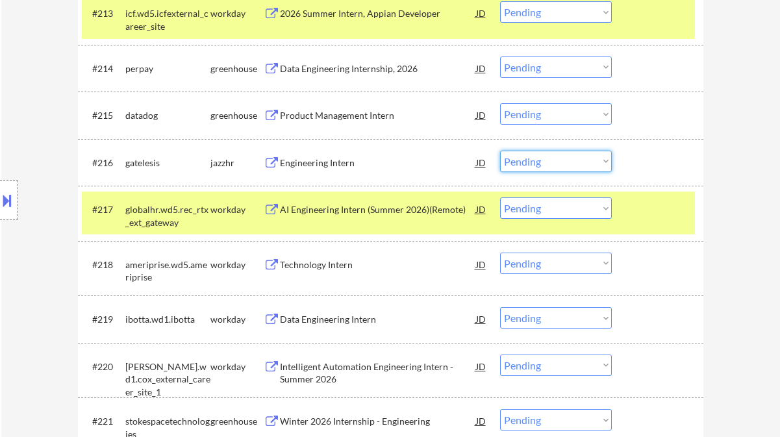
click at [561, 164] on select "Choose an option... Pending Applied Excluded (Questions) Excluded (Expired) Exc…" at bounding box center [556, 161] width 112 height 21
click at [500, 151] on select "Choose an option... Pending Applied Excluded (Questions) Excluded (Expired) Exc…" at bounding box center [556, 161] width 112 height 21
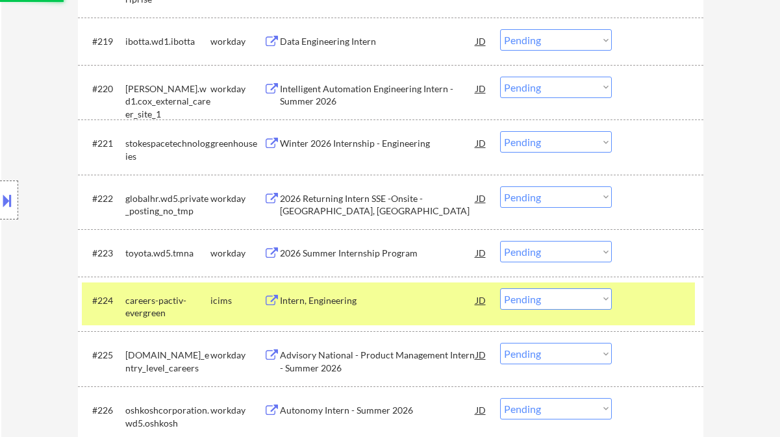
scroll to position [1534, 0]
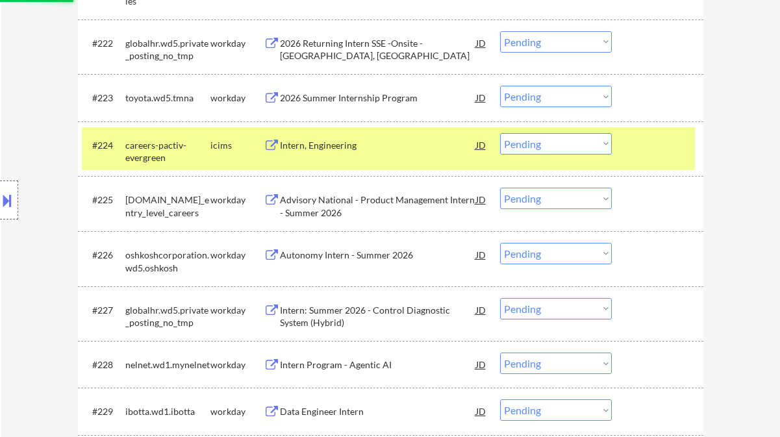
select select ""pending""
